Goal: Information Seeking & Learning: Learn about a topic

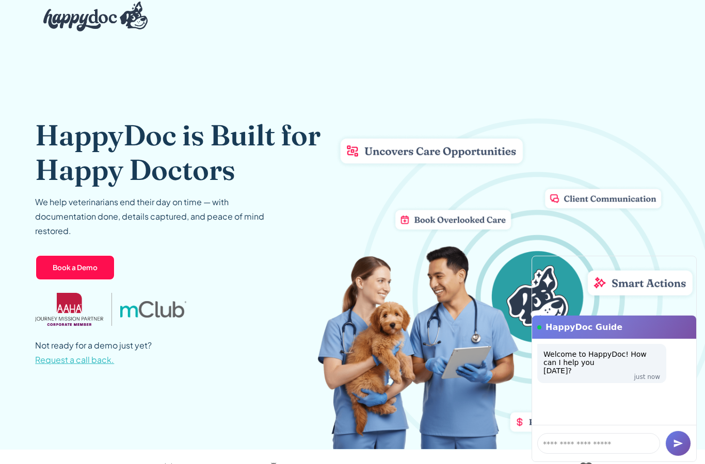
scroll to position [14, 0]
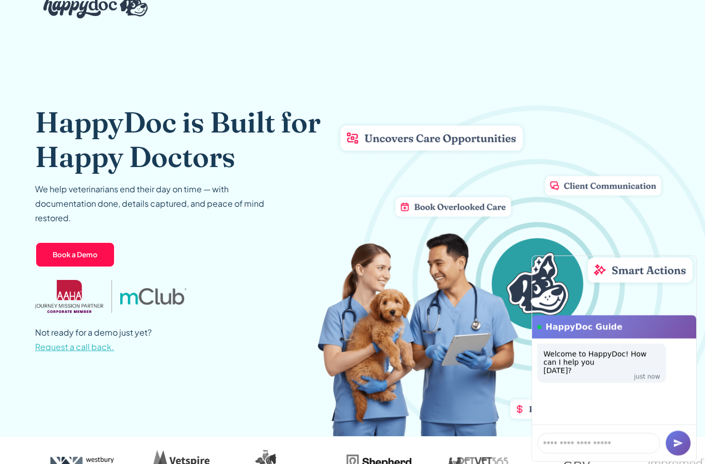
click at [590, 425] on div "Welcome to HappyDoc! How can I help you [DATE]? just now" at bounding box center [614, 382] width 164 height 86
click at [579, 425] on div "Welcome to HappyDoc! How can I help you [DATE]? just now" at bounding box center [614, 382] width 164 height 86
click at [589, 350] on p "Welcome to HappyDoc! How can I help you [DATE]?" at bounding box center [601, 362] width 117 height 25
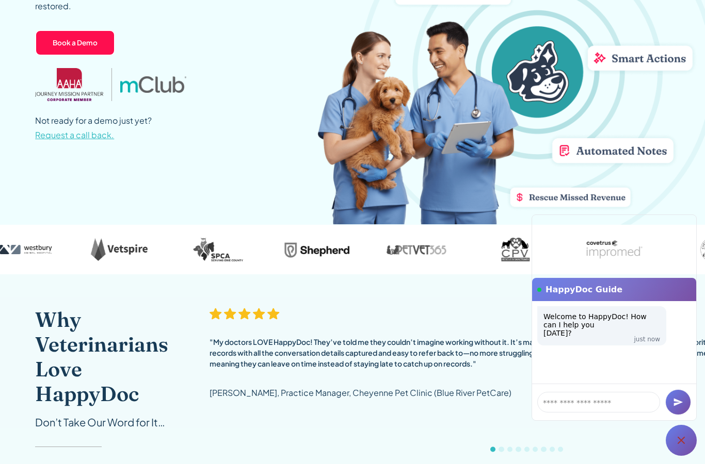
scroll to position [0, 0]
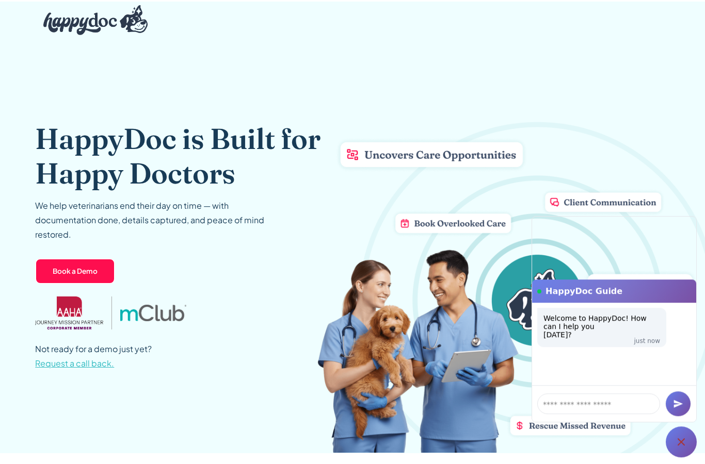
click at [581, 301] on div "Welcome to HappyDoc! How can I help you [DATE]? just now" at bounding box center [614, 342] width 164 height 83
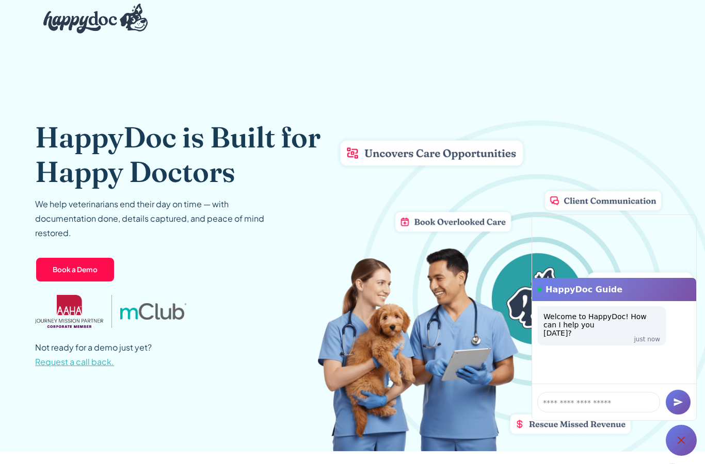
click at [599, 313] on p "Welcome to HappyDoc! How can I help you [DATE]?" at bounding box center [601, 325] width 117 height 25
click at [579, 313] on p "Welcome to HappyDoc! How can I help you [DATE]?" at bounding box center [601, 325] width 117 height 25
click at [548, 284] on h1 "HappyDoc Guide" at bounding box center [617, 289] width 145 height 11
click at [542, 284] on div "HappyDoc Guide" at bounding box center [614, 289] width 154 height 11
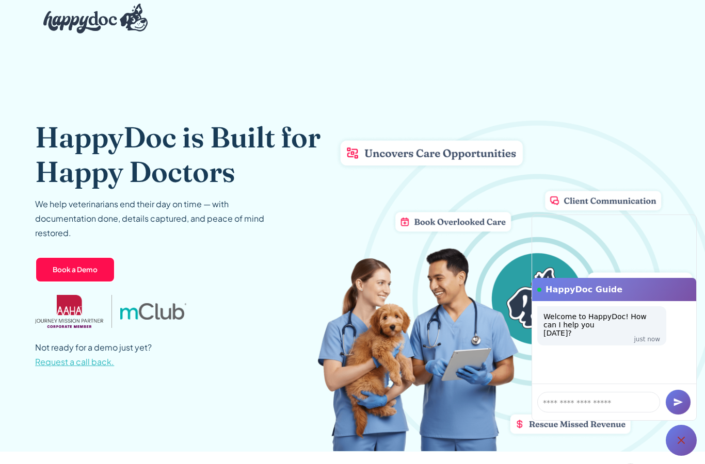
click at [619, 357] on div "Welcome to HappyDoc! How can I help you [DATE]? just now" at bounding box center [614, 342] width 164 height 83
click at [675, 319] on div "Welcome to HappyDoc! How can I help you [DATE]? just now" at bounding box center [614, 342] width 164 height 83
click at [642, 306] on div "Welcome to HappyDoc! How can I help you [DATE]? just now" at bounding box center [601, 325] width 129 height 39
click at [652, 313] on p "Welcome to HappyDoc! How can I help you [DATE]?" at bounding box center [601, 325] width 117 height 25
